Goal: Task Accomplishment & Management: Manage account settings

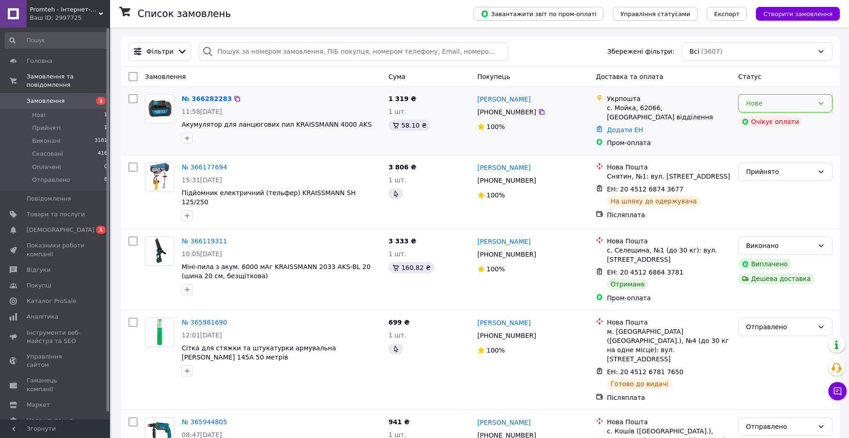
click at [779, 102] on div "Нове" at bounding box center [780, 103] width 68 height 10
click at [769, 122] on li "Прийнято" at bounding box center [785, 123] width 94 height 17
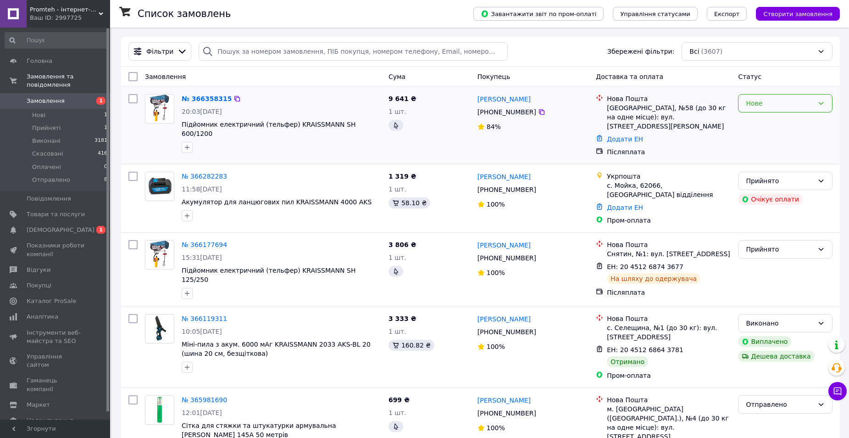
click at [775, 107] on div "Нове" at bounding box center [780, 103] width 68 height 10
click at [765, 126] on li "Прийнято" at bounding box center [785, 123] width 94 height 17
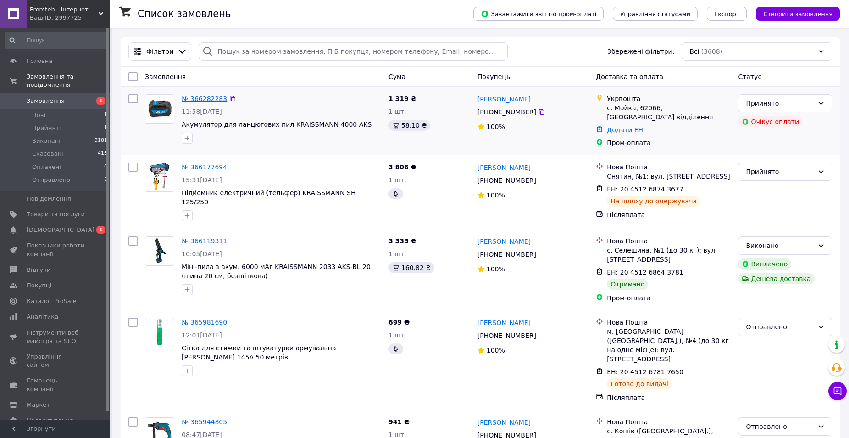
click at [215, 98] on link "№ 366282283" at bounding box center [204, 98] width 45 height 7
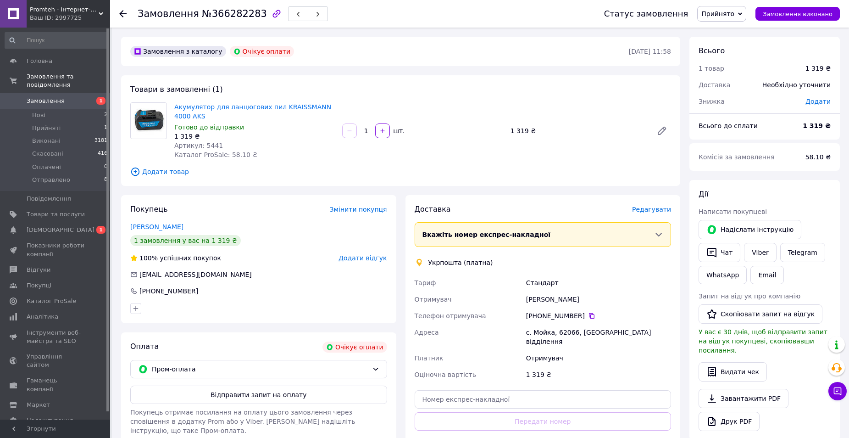
click at [51, 97] on span "Замовлення" at bounding box center [46, 101] width 38 height 8
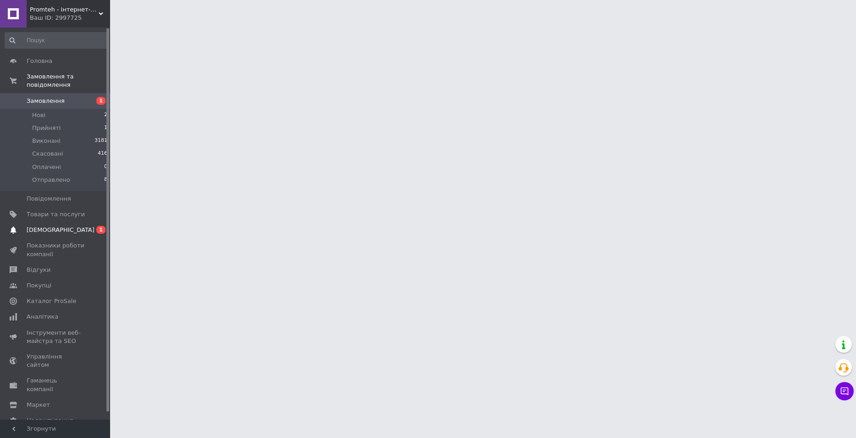
click at [65, 226] on span "[DEMOGRAPHIC_DATA]" at bounding box center [56, 230] width 58 height 8
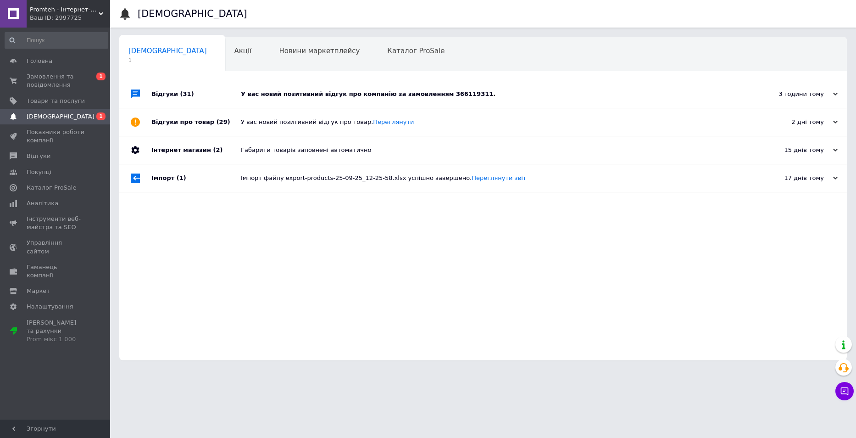
click at [554, 94] on div "У вас новий позитивний відгук про компанію за замовленням 366119311." at bounding box center [493, 94] width 505 height 8
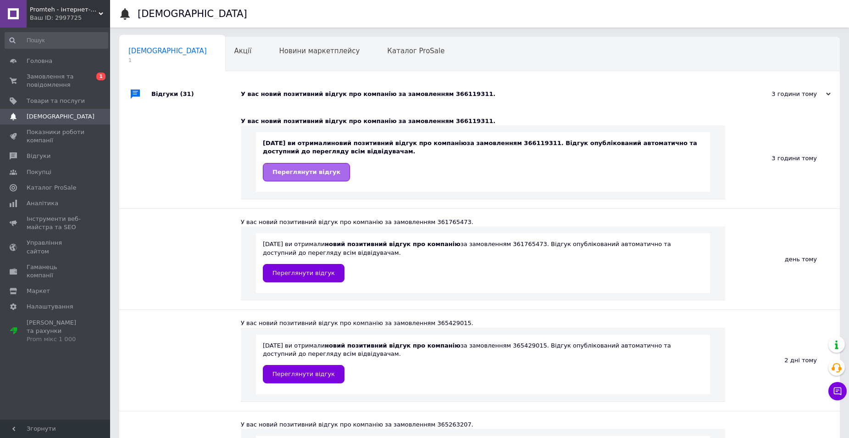
click at [301, 178] on link "Переглянути відгук" at bounding box center [306, 172] width 87 height 18
click at [60, 82] on span "Замовлення та повідомлення" at bounding box center [56, 80] width 58 height 17
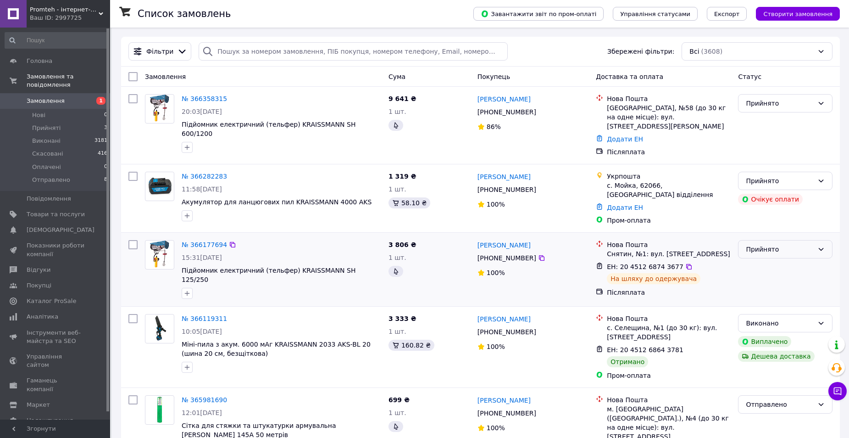
click at [777, 244] on div "Прийнято" at bounding box center [780, 249] width 68 height 10
click at [770, 307] on li "Отправлено" at bounding box center [785, 306] width 94 height 17
click at [198, 96] on link "№ 366358315" at bounding box center [204, 98] width 45 height 7
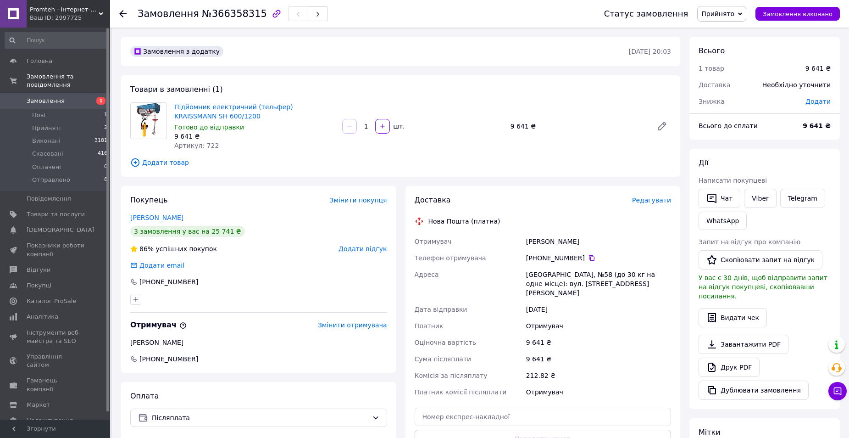
click at [659, 200] on span "Редагувати" at bounding box center [651, 199] width 39 height 7
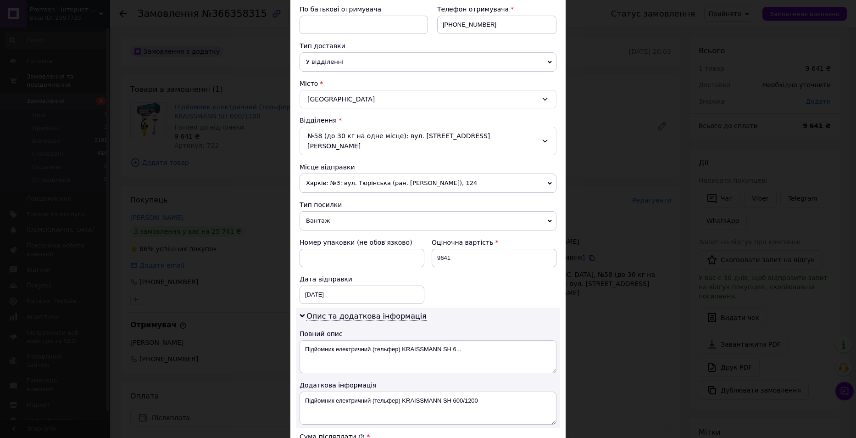
scroll to position [183, 0]
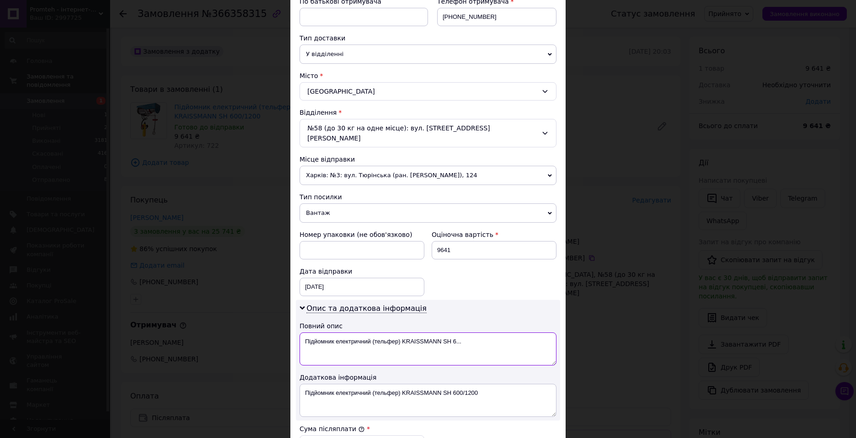
drag, startPoint x: 474, startPoint y: 329, endPoint x: 298, endPoint y: 339, distance: 176.4
click at [299, 339] on textarea "Підйомник електричний (тельфер) KRAISSMANN SH 6..." at bounding box center [427, 348] width 257 height 33
type textarea "1200"
drag, startPoint x: 485, startPoint y: 387, endPoint x: 306, endPoint y: 391, distance: 179.4
click at [306, 391] on textarea "Підйомник електричний (тельфер) KRAISSMANN SH 600/1200" at bounding box center [427, 399] width 257 height 33
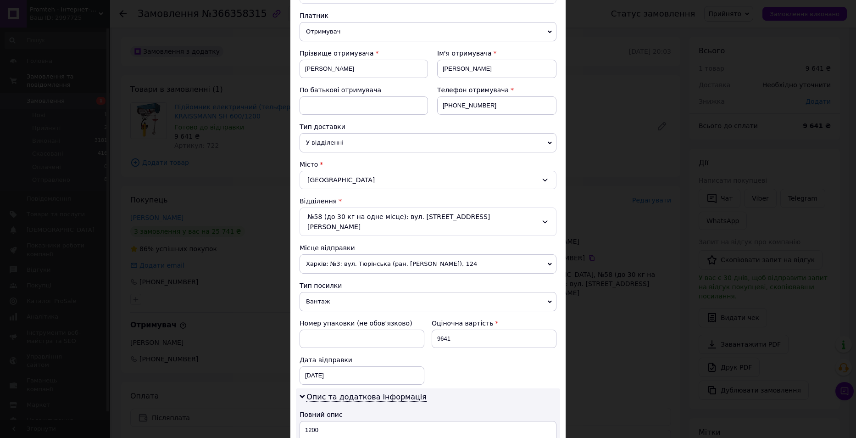
scroll to position [229, 0]
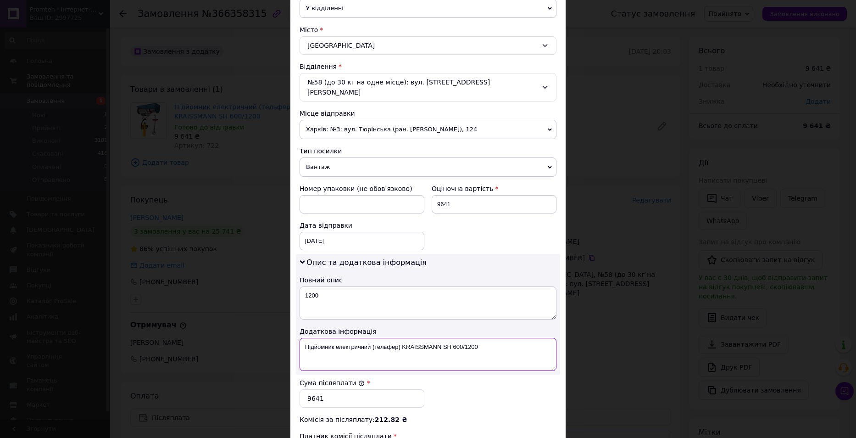
type textarea "П"
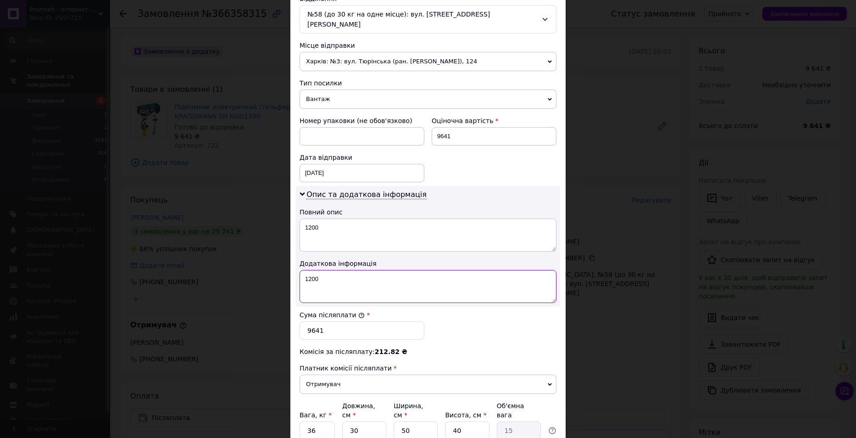
scroll to position [365, 0]
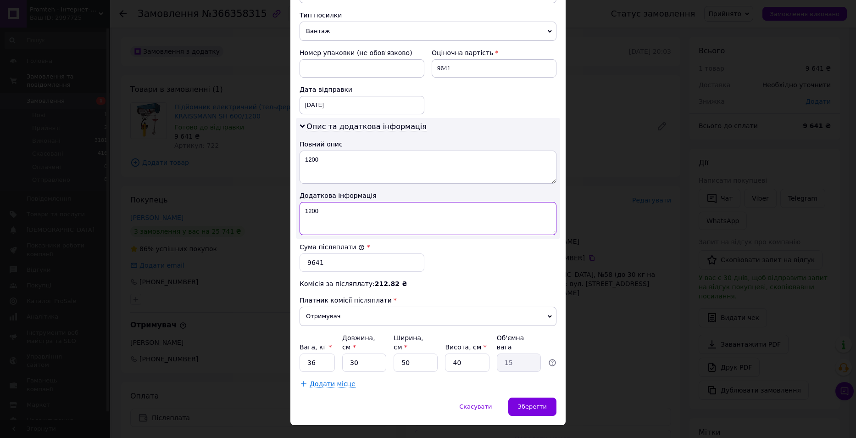
type textarea "1200"
drag, startPoint x: 321, startPoint y: 342, endPoint x: 305, endPoint y: 341, distance: 16.5
click at [305, 353] on input "36" at bounding box center [316, 362] width 35 height 18
type input "13"
click at [466, 353] on input "40" at bounding box center [467, 362] width 44 height 18
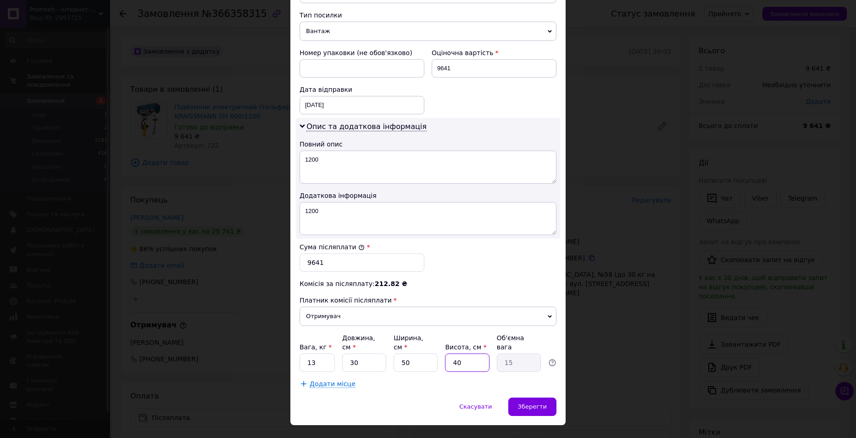
type input "4"
type input "1.5"
type input "3"
type input "1.13"
type input "30"
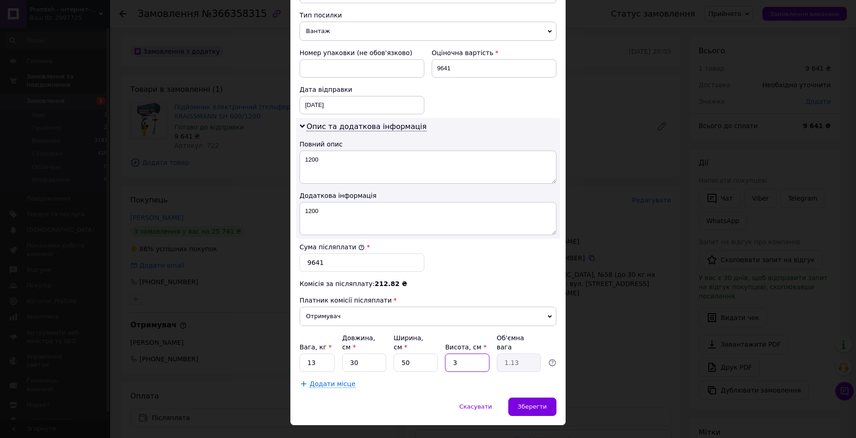
type input "11.25"
type input "30"
click at [540, 403] on span "Зберегти" at bounding box center [532, 406] width 29 height 7
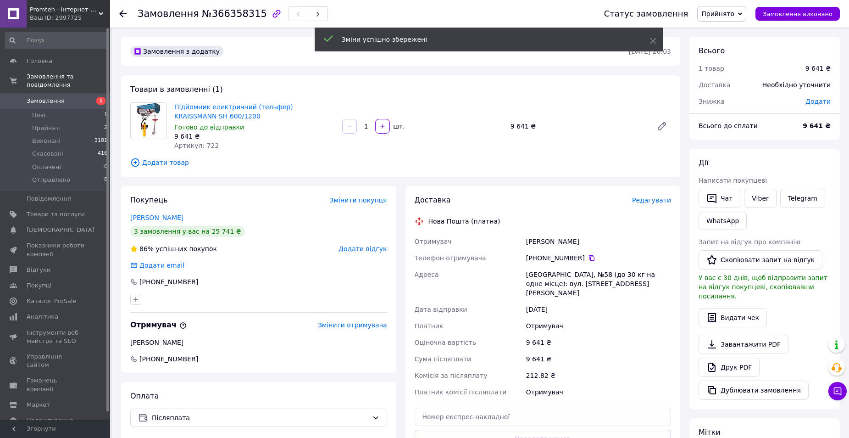
click at [822, 102] on span "Додати" at bounding box center [817, 101] width 25 height 7
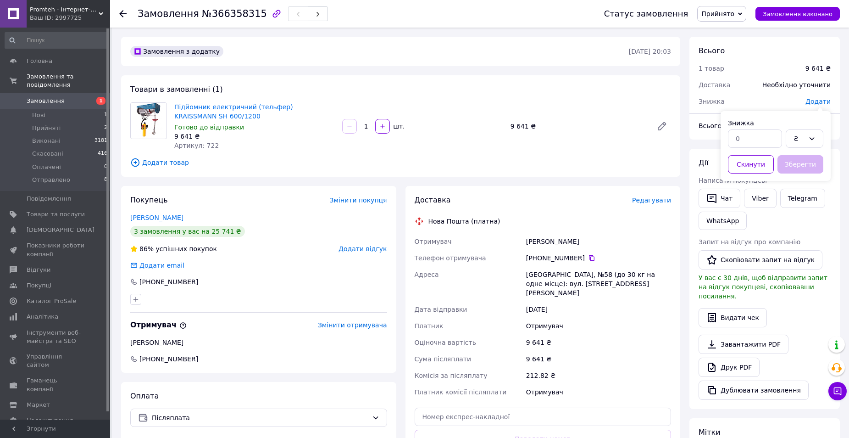
click at [750, 128] on div at bounding box center [755, 138] width 58 height 22
click at [750, 131] on input "text" at bounding box center [755, 138] width 54 height 18
type input "1941"
click at [814, 165] on button "Зберегти" at bounding box center [800, 164] width 46 height 18
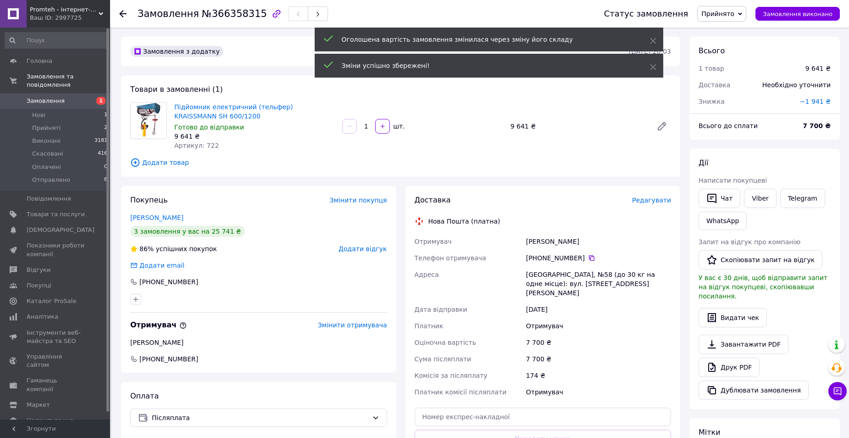
click at [658, 199] on span "Редагувати" at bounding box center [651, 199] width 39 height 7
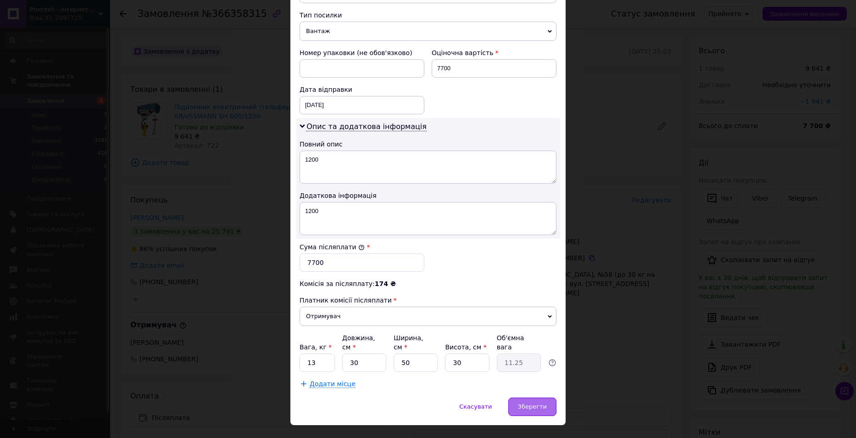
click at [530, 403] on span "Зберегти" at bounding box center [532, 406] width 29 height 7
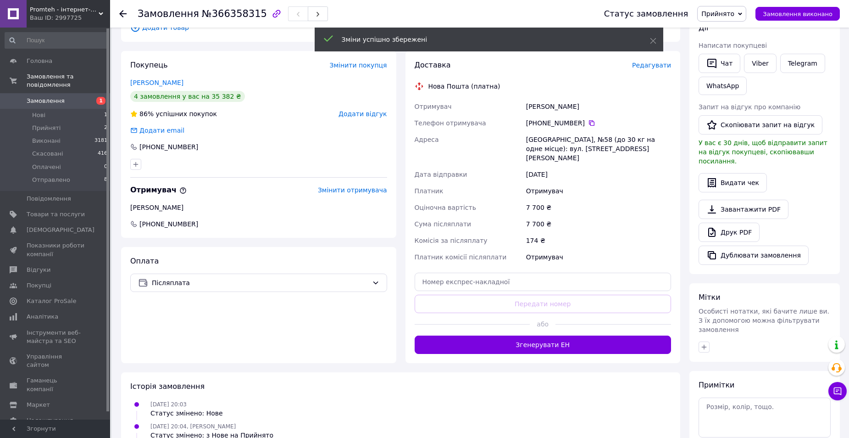
scroll to position [138, 0]
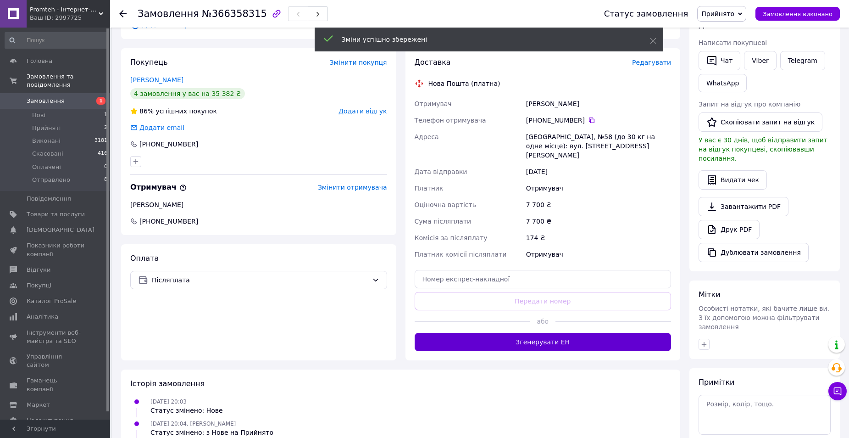
click at [573, 332] on button "Згенерувати ЕН" at bounding box center [543, 341] width 257 height 18
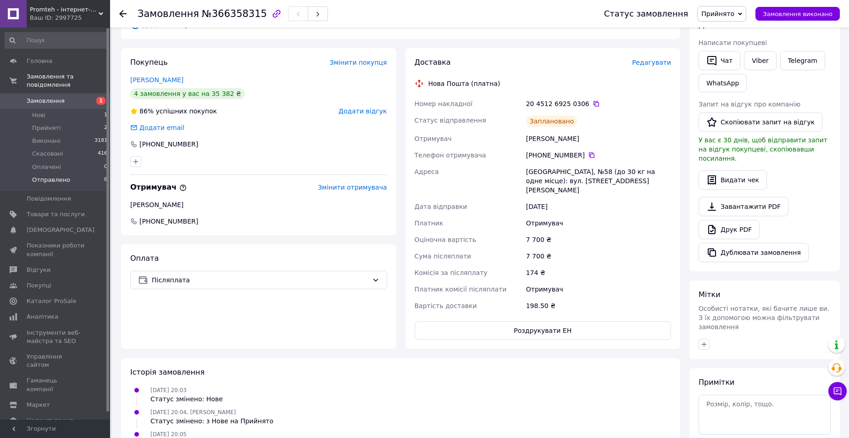
click at [47, 176] on span "Отправлено" at bounding box center [51, 180] width 38 height 8
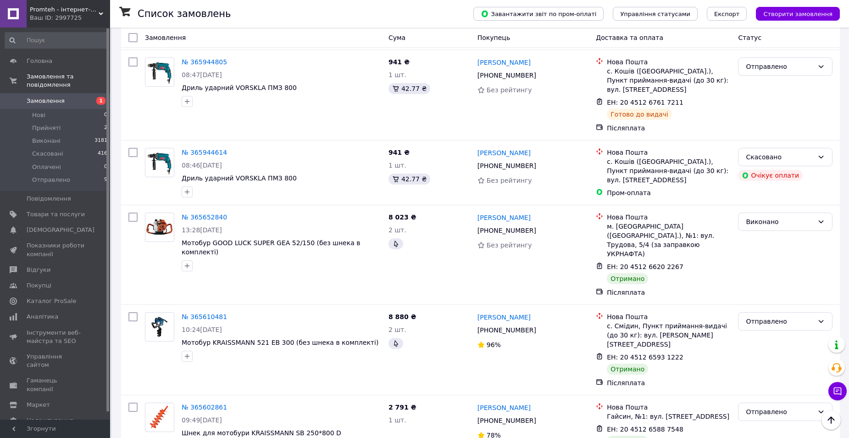
scroll to position [459, 0]
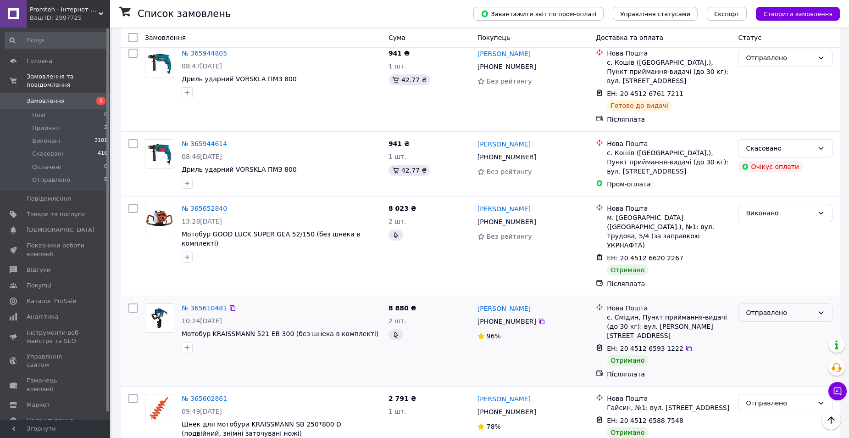
click at [760, 307] on div "Отправлено" at bounding box center [780, 312] width 68 height 10
click at [760, 314] on li "Виконано" at bounding box center [785, 316] width 94 height 17
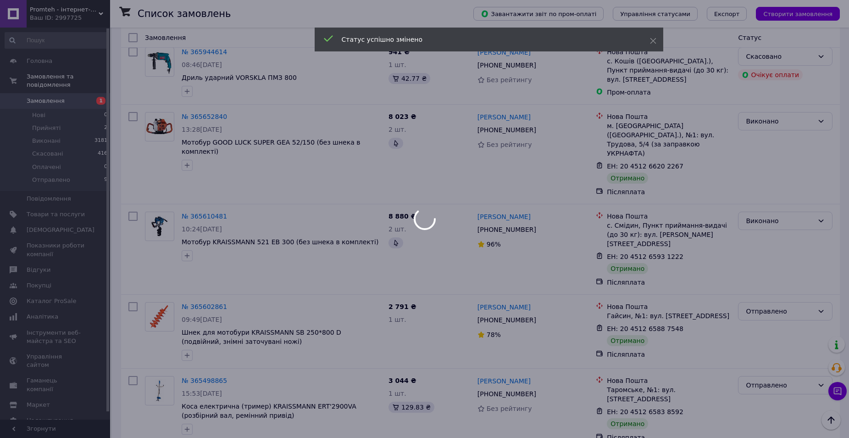
click at [776, 270] on div at bounding box center [424, 219] width 849 height 438
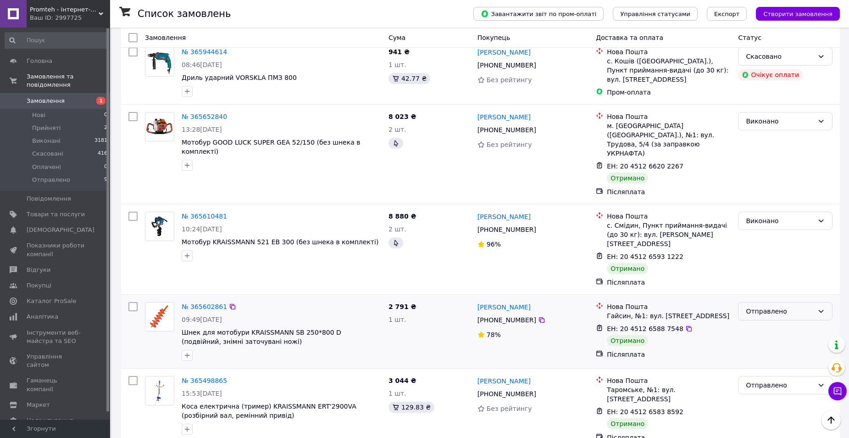
click at [767, 306] on div "Отправлено" at bounding box center [780, 311] width 68 height 10
click at [763, 304] on li "Виконано" at bounding box center [785, 305] width 94 height 17
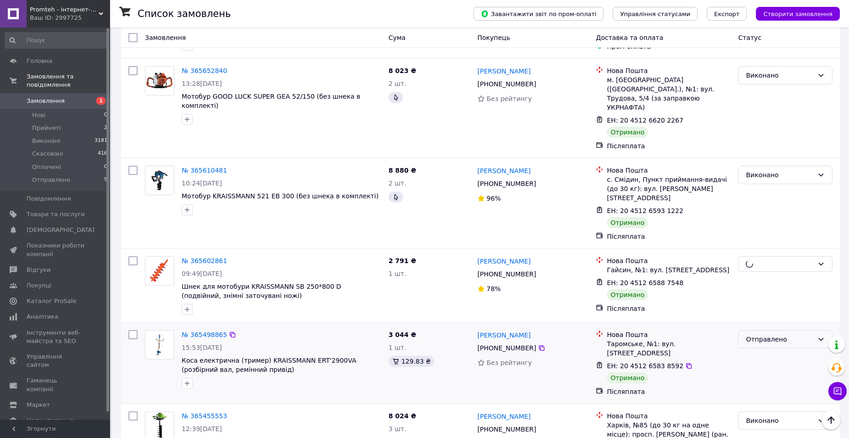
click at [765, 334] on div "Отправлено" at bounding box center [780, 339] width 68 height 10
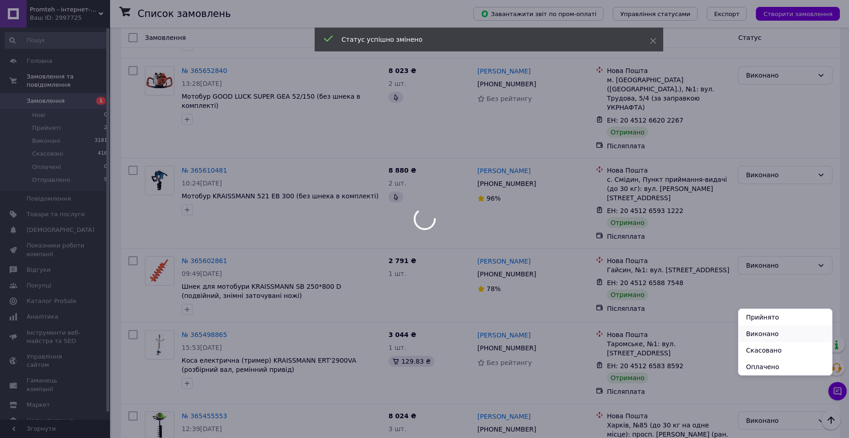
click at [764, 334] on li "Виконано" at bounding box center [785, 333] width 94 height 17
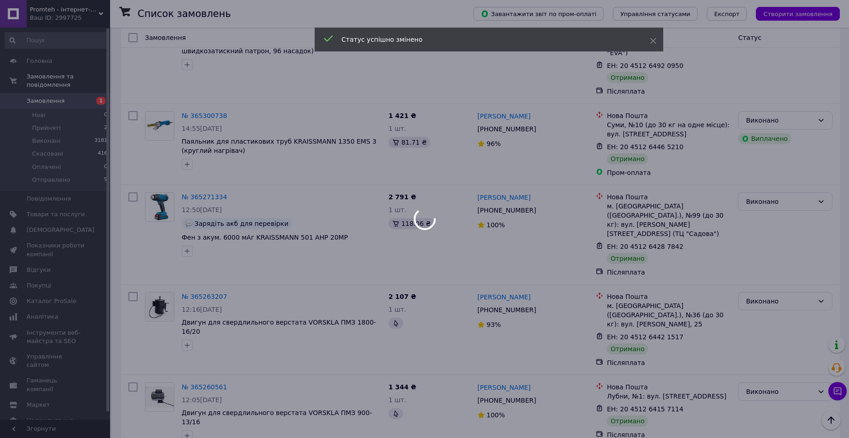
scroll to position [1284, 0]
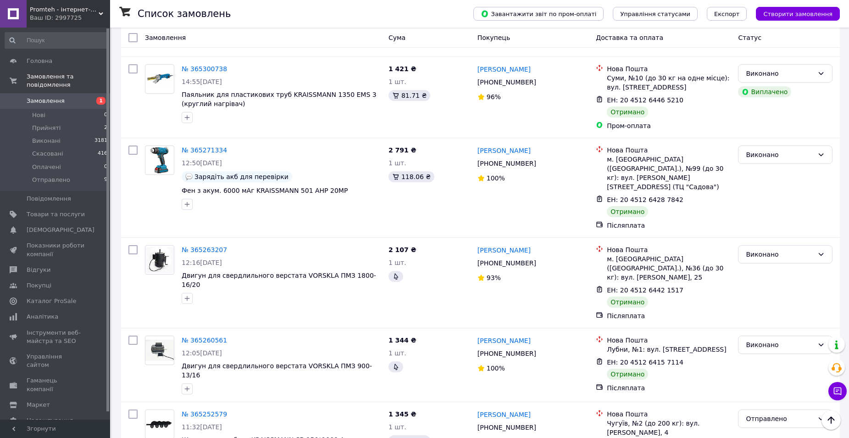
click at [769, 413] on div "Отправлено" at bounding box center [780, 418] width 68 height 10
click at [762, 348] on li "Виконано" at bounding box center [785, 348] width 94 height 17
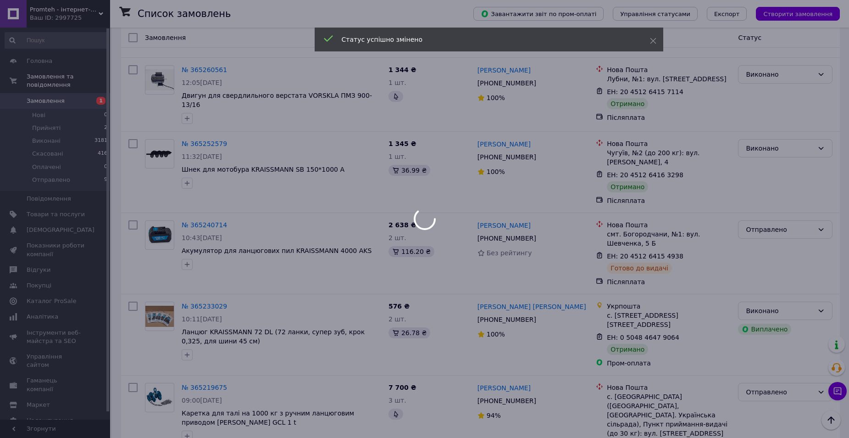
scroll to position [1605, 0]
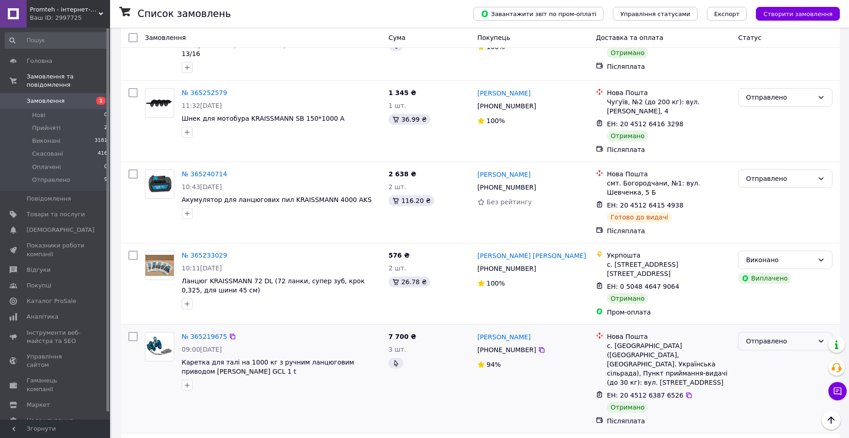
click at [770, 336] on div "Отправлено" at bounding box center [780, 341] width 68 height 10
click at [771, 262] on li "Виконано" at bounding box center [785, 262] width 94 height 17
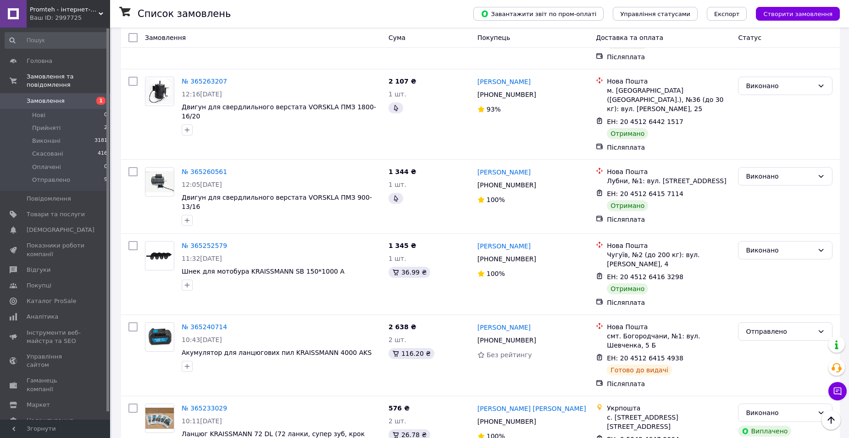
scroll to position [1238, 0]
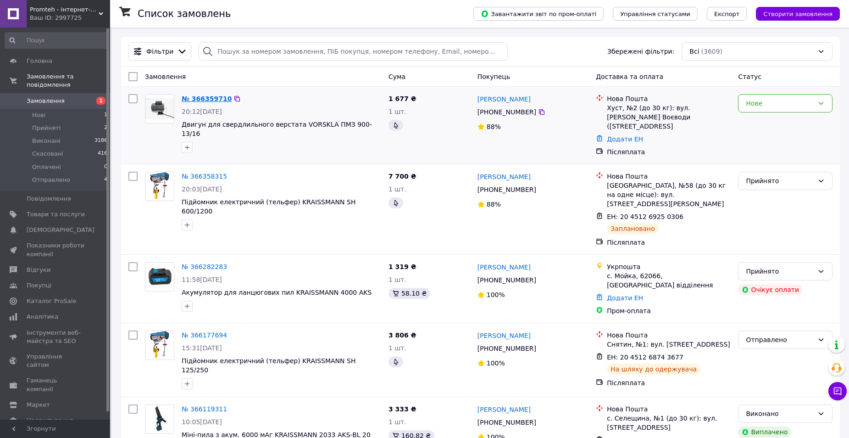
click at [205, 96] on link "№ 366359710" at bounding box center [207, 98] width 50 height 7
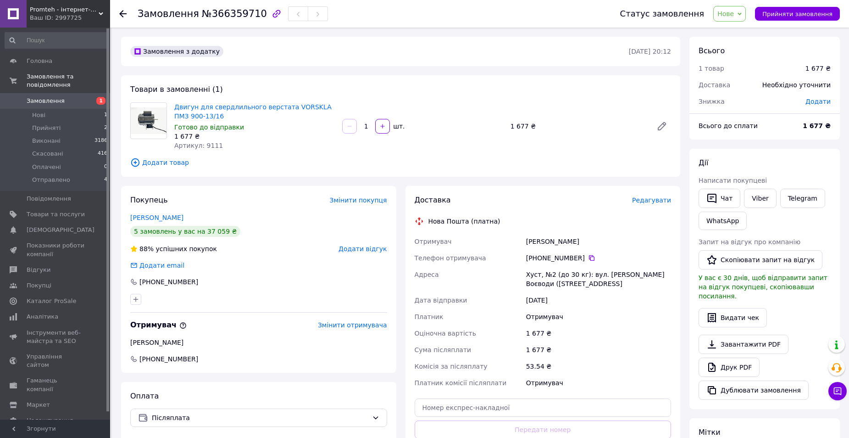
click at [653, 203] on span "Редагувати" at bounding box center [651, 199] width 39 height 7
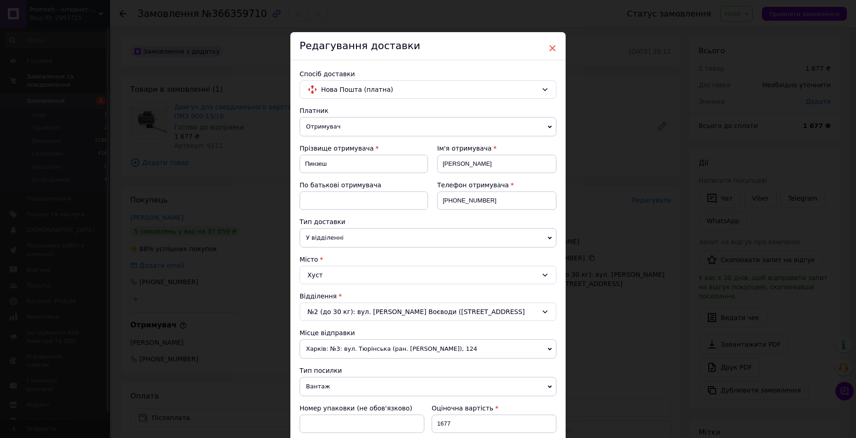
click at [551, 46] on span "×" at bounding box center [552, 48] width 8 height 16
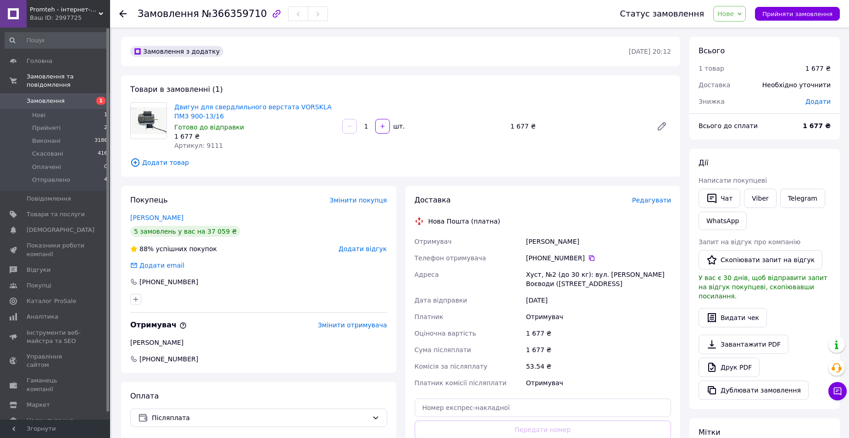
click at [823, 103] on span "Додати" at bounding box center [817, 101] width 25 height 7
click at [763, 133] on input "text" at bounding box center [755, 138] width 54 height 18
type input "602"
click at [805, 164] on button "Зберегти" at bounding box center [800, 164] width 46 height 18
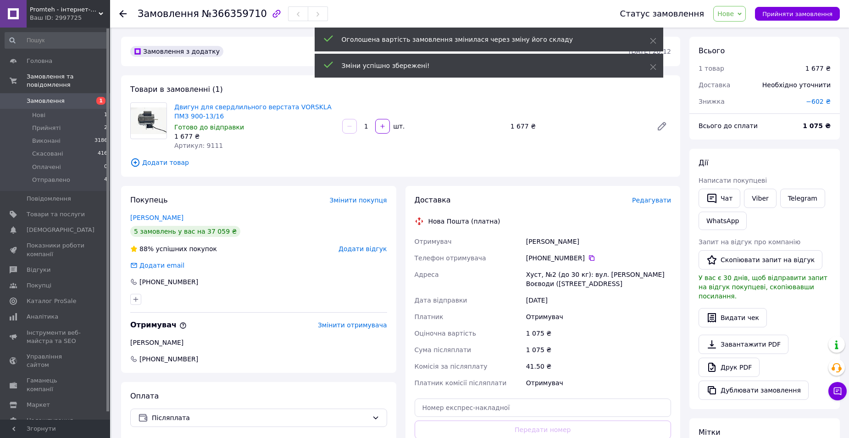
click at [655, 199] on span "Редагувати" at bounding box center [651, 199] width 39 height 7
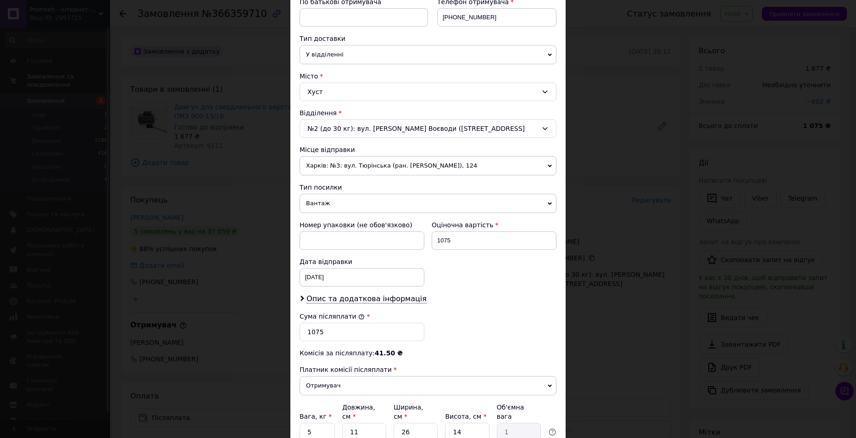
scroll to position [183, 0]
click at [350, 302] on span "Опис та додаткова інформація" at bounding box center [366, 298] width 120 height 9
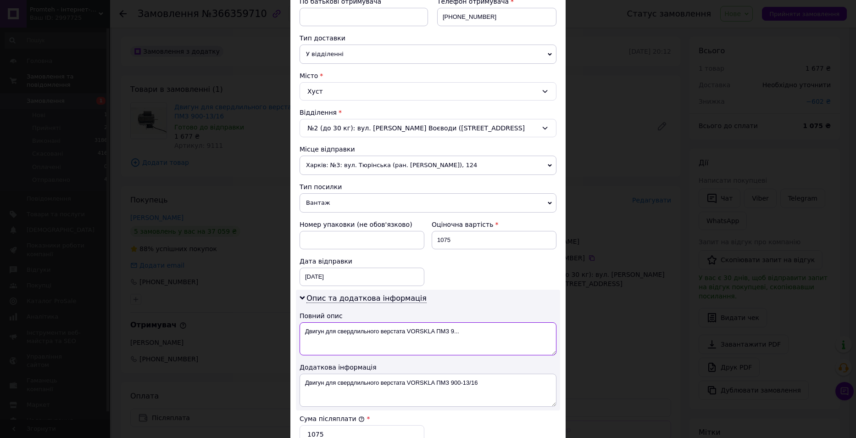
drag, startPoint x: 465, startPoint y: 330, endPoint x: 304, endPoint y: 336, distance: 161.5
click at [304, 336] on textarea "Двигун для свердлильного верстата VORSKLA ПМЗ 9..." at bounding box center [427, 338] width 257 height 33
type textarea "1"
type textarea "2000"
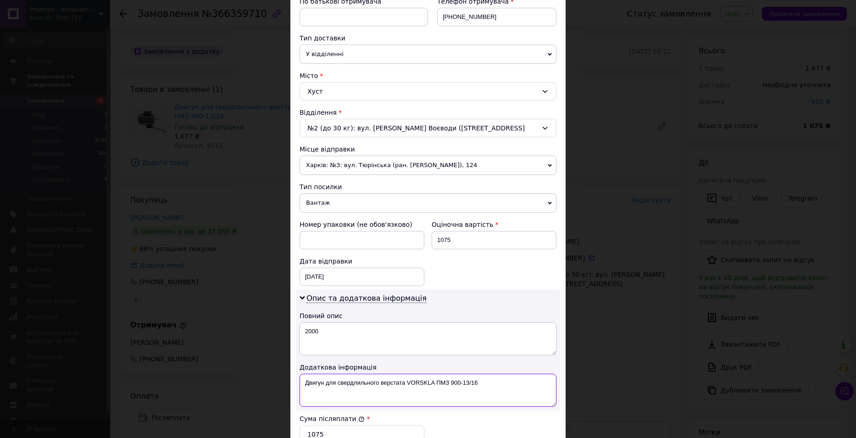
drag, startPoint x: 482, startPoint y: 381, endPoint x: 305, endPoint y: 383, distance: 176.6
click at [305, 383] on textarea "Двигун для свердлильного верстата VORSKLA ПМЗ 900-13/16" at bounding box center [427, 389] width 257 height 33
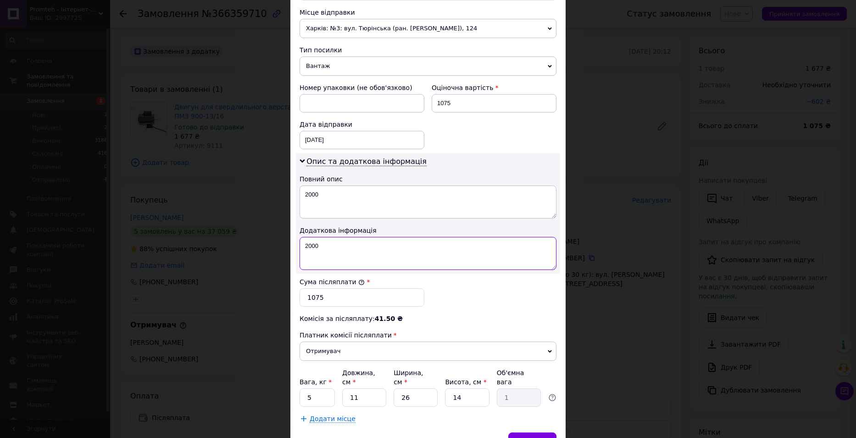
scroll to position [321, 0]
type textarea "2000"
click at [312, 394] on input "5" at bounding box center [316, 396] width 35 height 18
type input "2"
click at [382, 376] on div "Вага, кг * 2 Довжина, см * 11 Ширина, см * 26 Висота, см * 14 Об'ємна вага 1" at bounding box center [427, 386] width 257 height 39
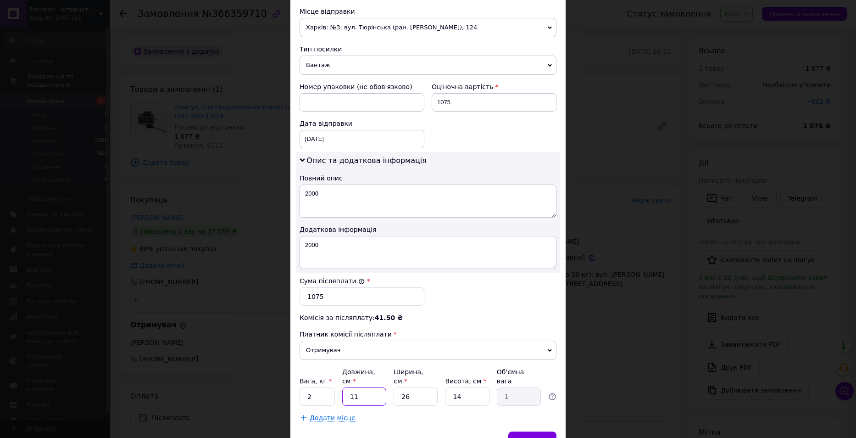
click at [365, 390] on input "11" at bounding box center [364, 396] width 44 height 18
type input "1"
type input "0.1"
type input "12"
type input "1.09"
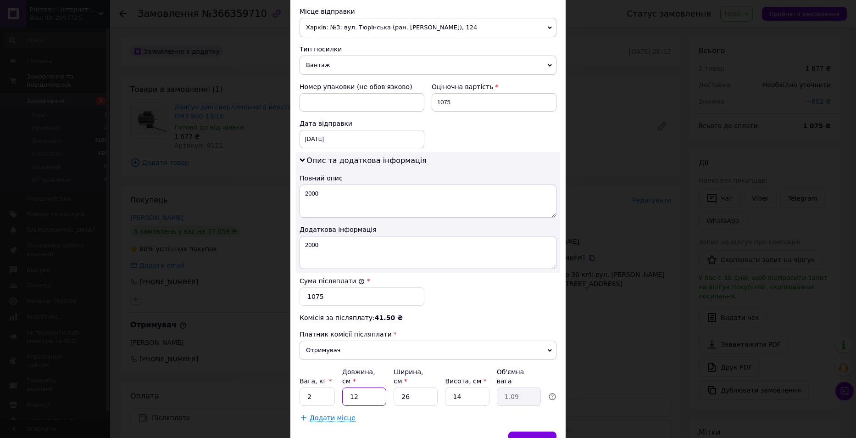
type input "120"
type input "10.92"
type input "120"
click at [419, 390] on input "26" at bounding box center [415, 396] width 44 height 18
type input "2"
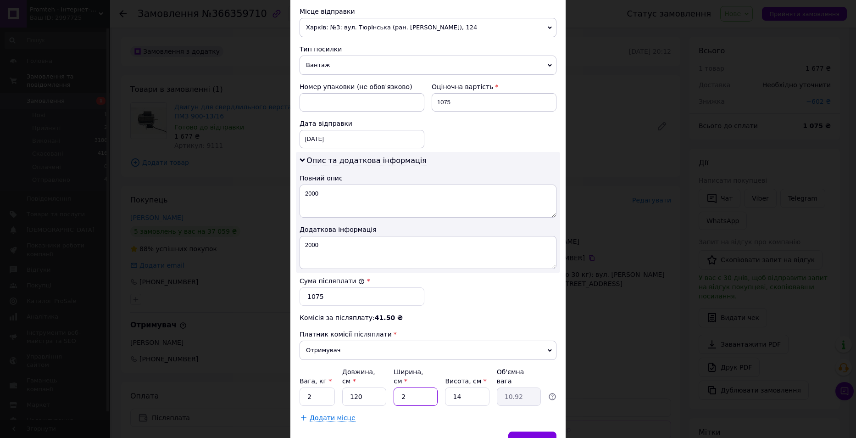
type input "0.84"
type input "1"
type input "0.42"
type input "10"
type input "4.2"
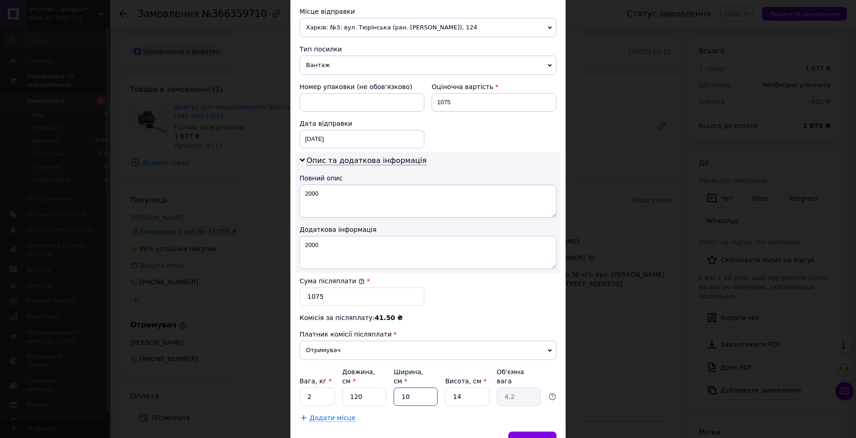
type input "10"
click at [470, 387] on input "14" at bounding box center [467, 396] width 44 height 18
type input "1"
type input "0.3"
type input "10"
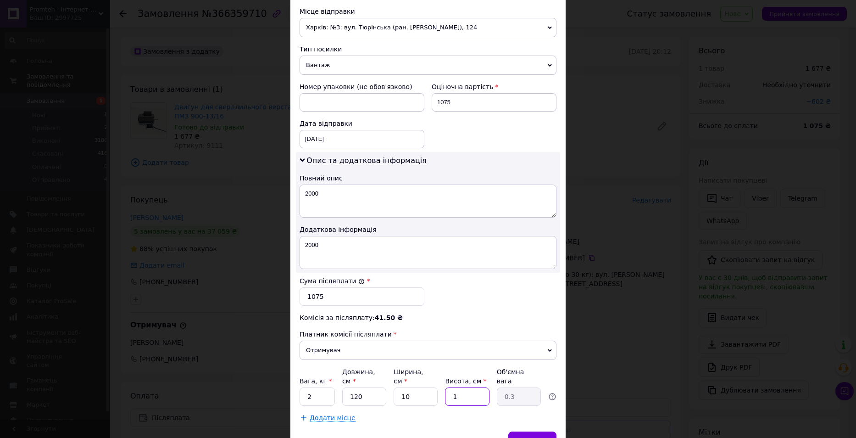
type input "3"
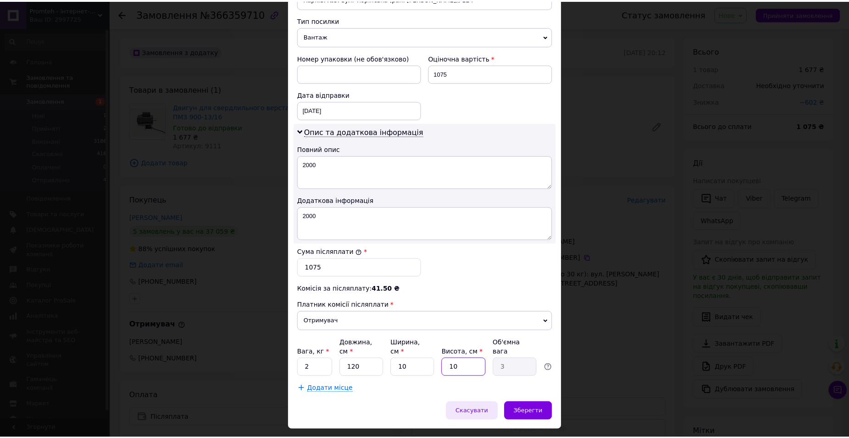
scroll to position [365, 0]
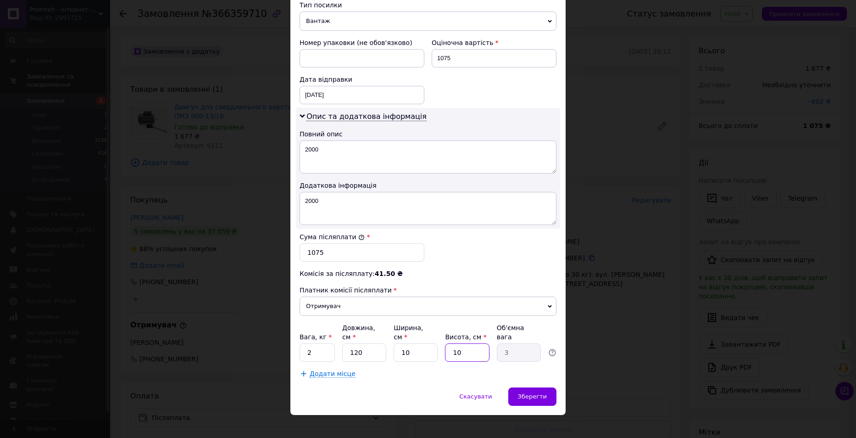
type input "10"
click at [414, 343] on input "10" at bounding box center [415, 352] width 44 height 18
type input "1"
type input "0.3"
type input "5"
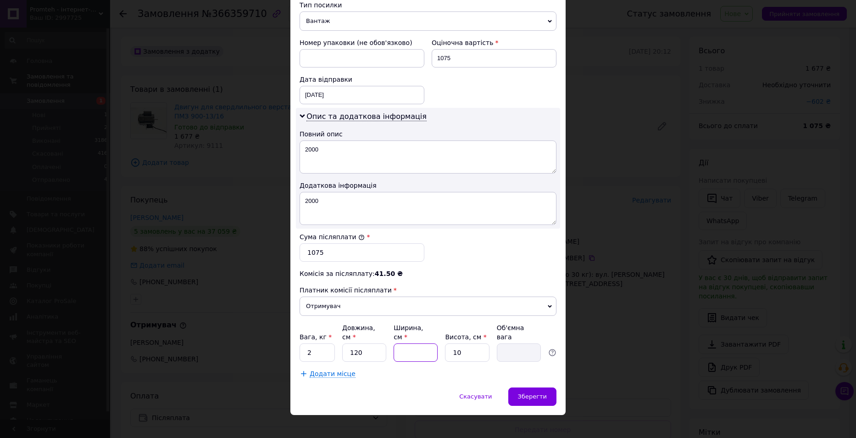
type input "1.5"
type input "5"
click at [553, 387] on div "Зберегти" at bounding box center [532, 396] width 48 height 18
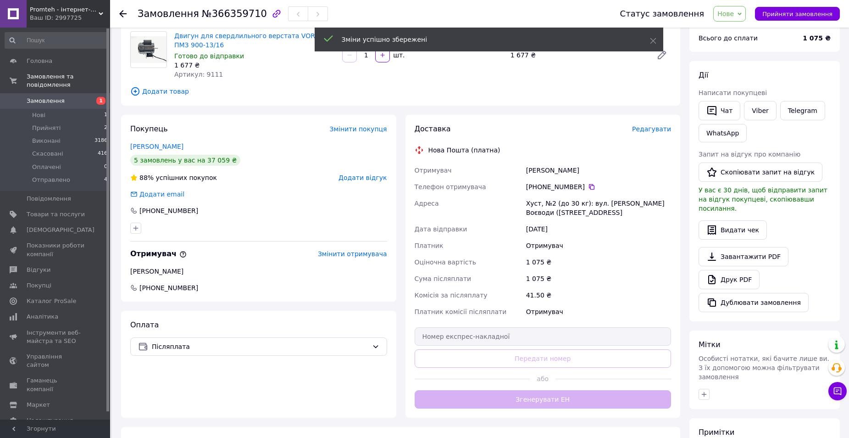
scroll to position [92, 0]
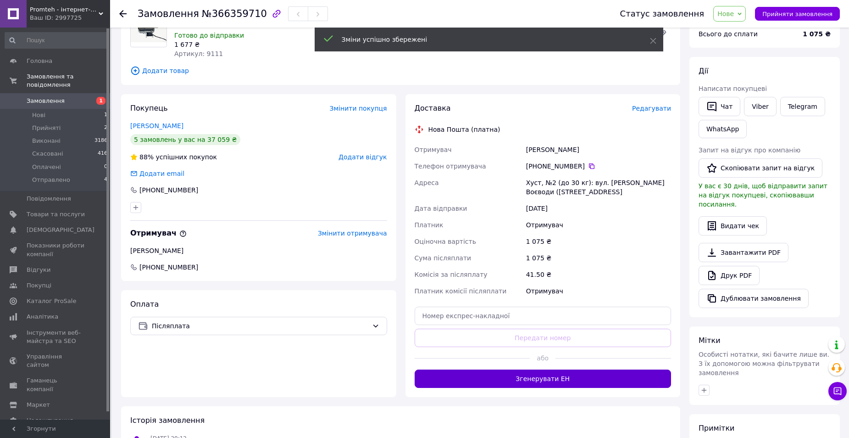
click at [553, 379] on button "Згенерувати ЕН" at bounding box center [543, 378] width 257 height 18
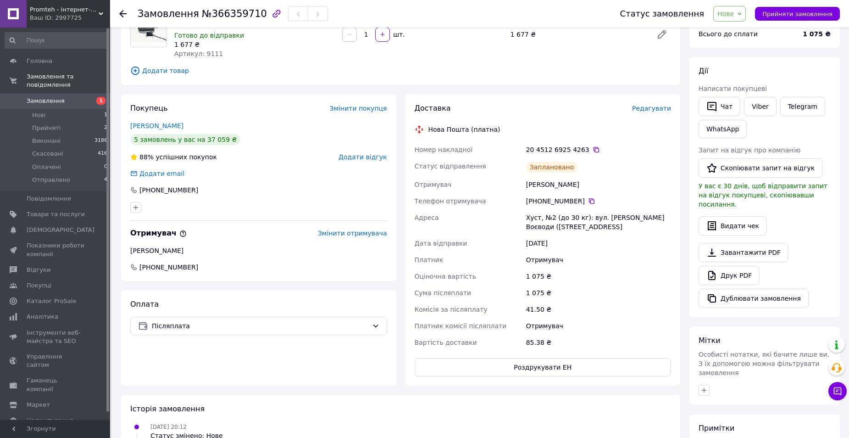
click at [52, 97] on span "Замовлення" at bounding box center [46, 101] width 38 height 8
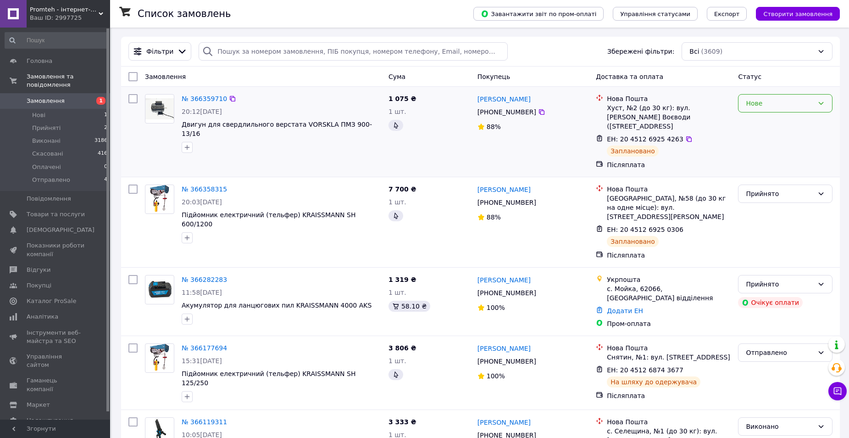
click at [781, 105] on div "Нове" at bounding box center [780, 103] width 68 height 10
click at [768, 125] on li "Прийнято" at bounding box center [785, 123] width 94 height 17
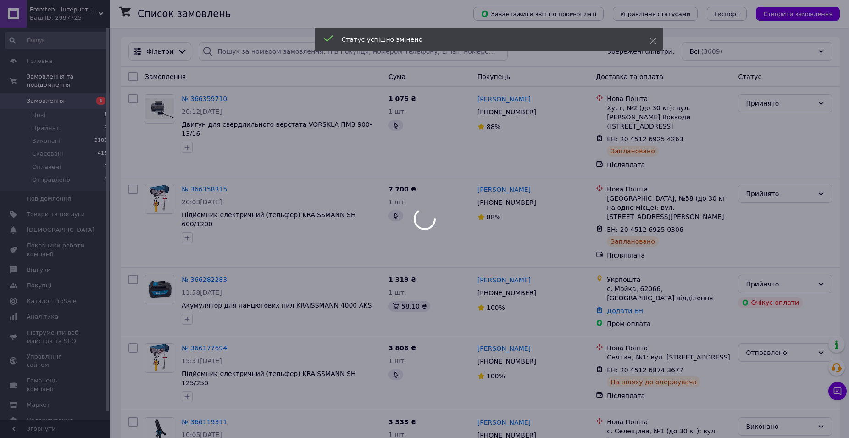
click at [205, 177] on div at bounding box center [424, 219] width 849 height 438
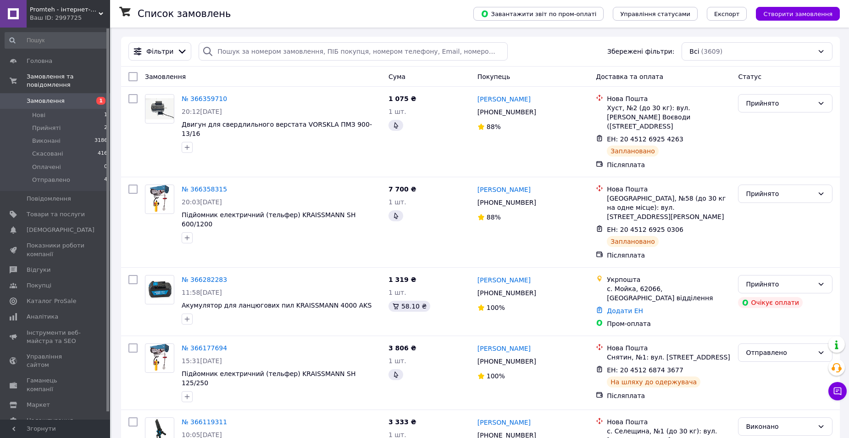
click at [205, 185] on link "№ 366358315" at bounding box center [204, 188] width 45 height 7
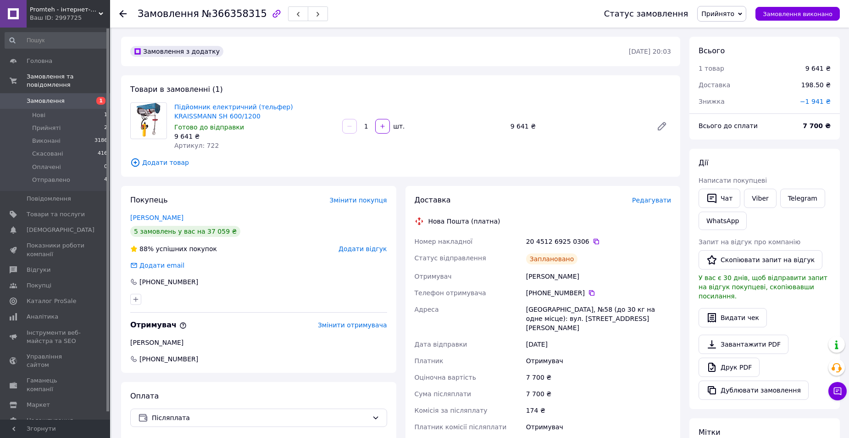
click at [46, 97] on link "Замовлення 1" at bounding box center [56, 101] width 113 height 16
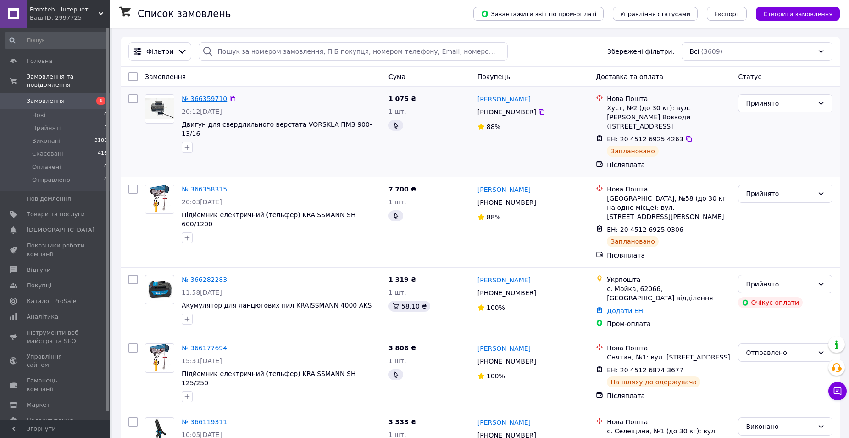
click at [215, 100] on link "№ 366359710" at bounding box center [204, 98] width 45 height 7
